Goal: Book appointment/travel/reservation

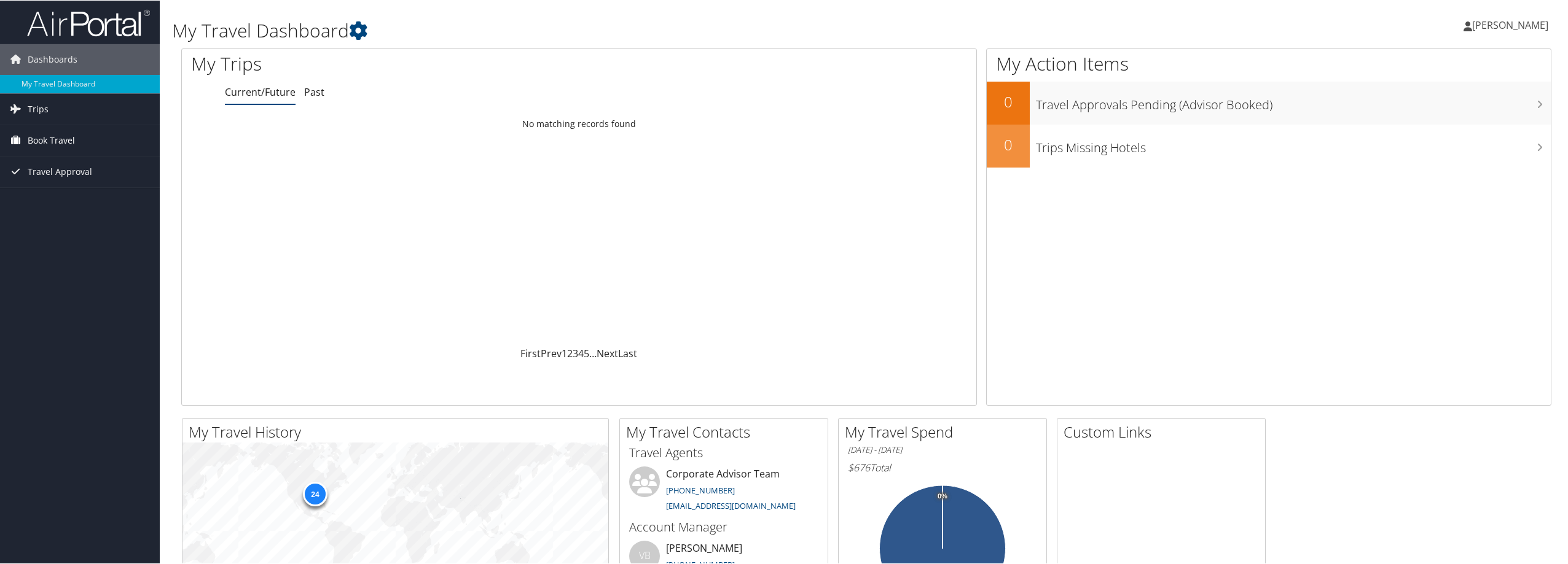
click at [59, 129] on span "Book Travel" at bounding box center [51, 140] width 47 height 31
click at [65, 162] on link "Approval Request (Beta)" at bounding box center [80, 164] width 160 height 19
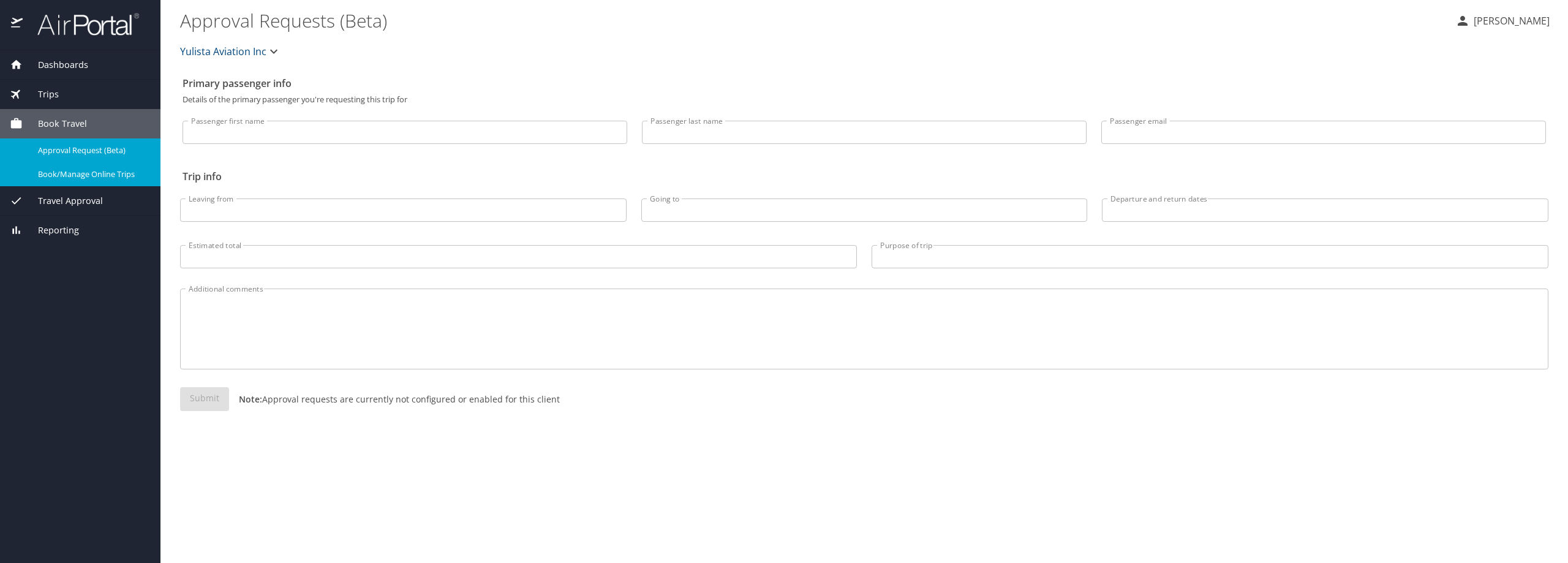
click at [77, 172] on span "Book/Manage Online Trips" at bounding box center [92, 174] width 108 height 12
